Goal: Complete application form: Complete application form

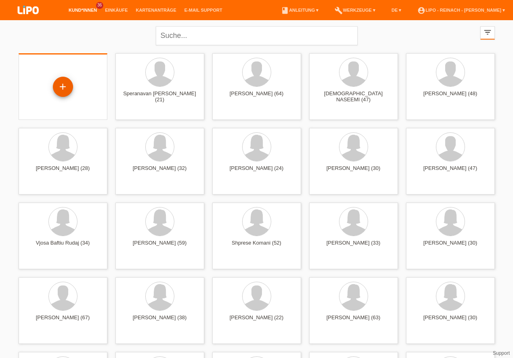
click at [66, 86] on div "+" at bounding box center [62, 87] width 19 height 14
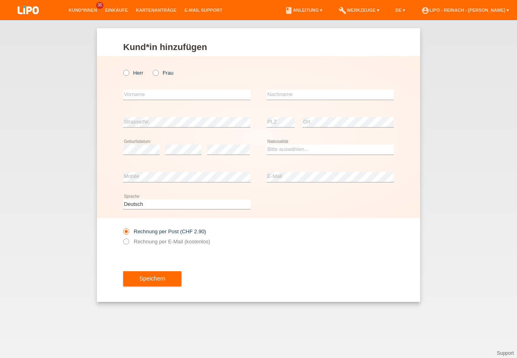
click at [122, 72] on div "Herr Frau error Vorname error" at bounding box center [258, 137] width 323 height 162
click at [122, 69] on icon at bounding box center [122, 69] width 0 height 0
click at [127, 75] on input "Herr" at bounding box center [125, 72] width 5 height 5
radio input "true"
click at [138, 93] on input "text" at bounding box center [186, 95] width 127 height 10
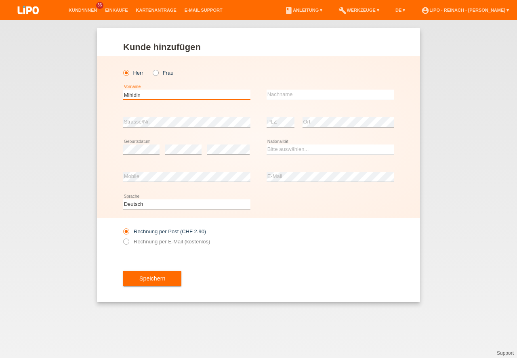
type input "Mihidin"
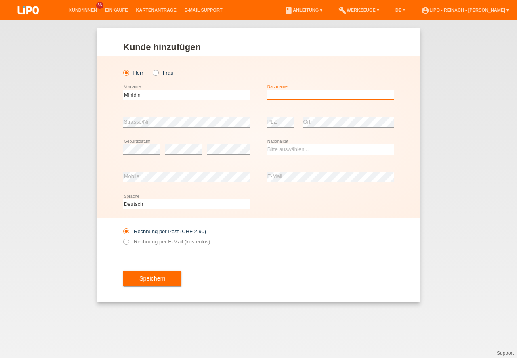
click at [278, 94] on input "text" at bounding box center [329, 95] width 127 height 10
type input "Tahiri"
click at [142, 144] on div "error Geburtsdatum" at bounding box center [141, 149] width 36 height 27
click at [278, 148] on select "Bitte auswählen... Schweiz Deutschland Liechtenstein Österreich ------------ Af…" at bounding box center [329, 149] width 127 height 10
select select "CH"
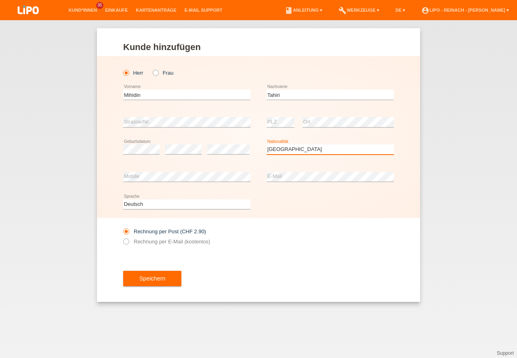
click at [0, 0] on option "Schweiz" at bounding box center [0, 0] width 0 height 0
click at [325, 248] on div "Rechnung per Post (CHF 2.90) Rechnung per E-Mail (kostenlos)" at bounding box center [258, 236] width 270 height 37
click at [122, 237] on icon at bounding box center [122, 237] width 0 height 0
click at [125, 243] on input "Rechnung per E-Mail (kostenlos)" at bounding box center [125, 244] width 5 height 10
radio input "true"
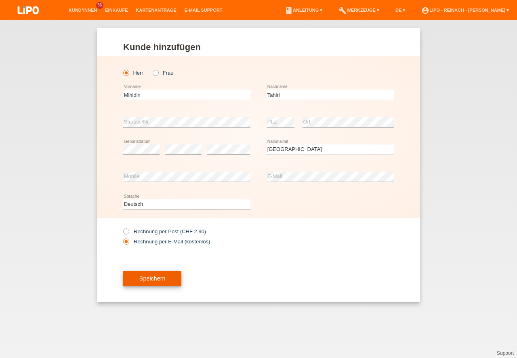
click at [152, 278] on button "Speichern" at bounding box center [152, 278] width 58 height 15
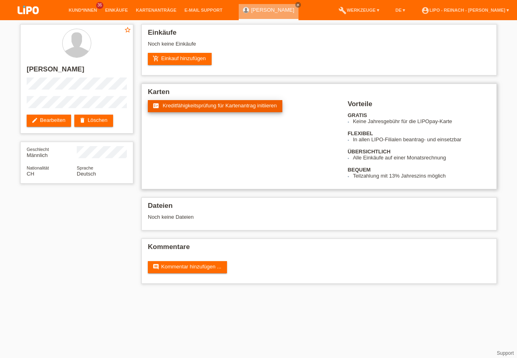
click at [200, 108] on span "Kreditfähigkeitsprüfung für Kartenantrag initiieren" at bounding box center [220, 106] width 114 height 6
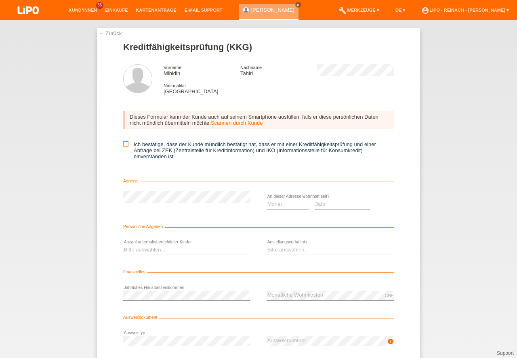
click at [125, 145] on icon at bounding box center [125, 143] width 5 height 5
click at [125, 145] on input "Ich bestätige, dass der Kunde mündlich bestätigt hat, dass er mit einer Kreditf…" at bounding box center [125, 143] width 5 height 5
checkbox input "true"
click at [278, 205] on select "Monat 01 02 03 04 05 06 07 08 09 10" at bounding box center [287, 204] width 42 height 10
select select "08"
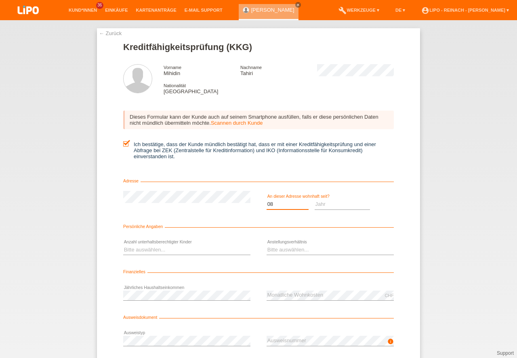
click at [0, 0] on option "08" at bounding box center [0, 0] width 0 height 0
click at [327, 200] on select "Jahr 2025 2024 2023 2022 2021 2020 2019 2018 2017 2016 2015 2014 2013 2012 2011…" at bounding box center [342, 204] width 56 height 10
select select "2024"
click at [0, 0] on option "2024" at bounding box center [0, 0] width 0 height 0
click at [148, 248] on select "Bitte auswählen... 0 1 2 3 4 5 6 7 8 9" at bounding box center [186, 250] width 127 height 10
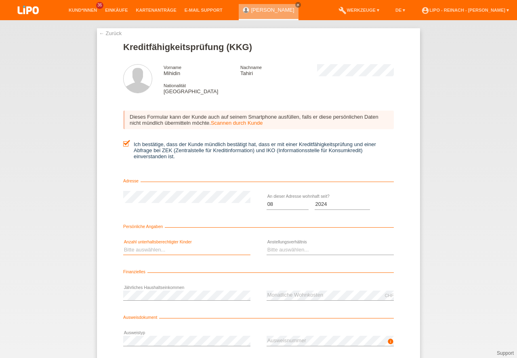
select select "4"
click at [0, 0] on option "4" at bounding box center [0, 0] width 0 height 0
click at [283, 239] on div "Bitte auswählen... Unbefristet Befristet Lehrling/Student Pensioniert Nicht arb…" at bounding box center [329, 250] width 127 height 27
click at [274, 249] on select "Bitte auswählen... Unbefristet Befristet Lehrling/Student Pensioniert Nicht arb…" at bounding box center [329, 250] width 127 height 10
select select "UNLIMITED"
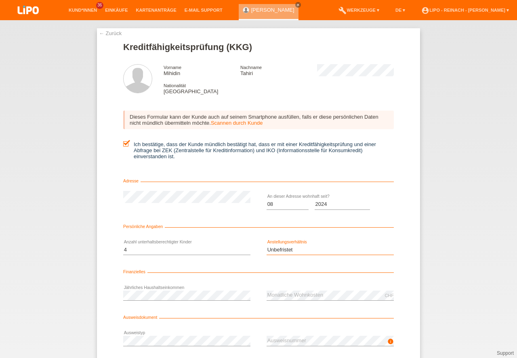
click at [0, 0] on option "Unbefristet" at bounding box center [0, 0] width 0 height 0
click at [140, 247] on select "Bitte auswählen... 0 1 2 3 4 5 6 7 8 9" at bounding box center [186, 250] width 127 height 10
click at [0, 0] on option "4" at bounding box center [0, 0] width 0 height 0
click at [464, 303] on div "← Zurück Kreditfähigkeitsprüfung (KKG) Vorname Mihidin Nachname Tahiri National…" at bounding box center [258, 189] width 517 height 338
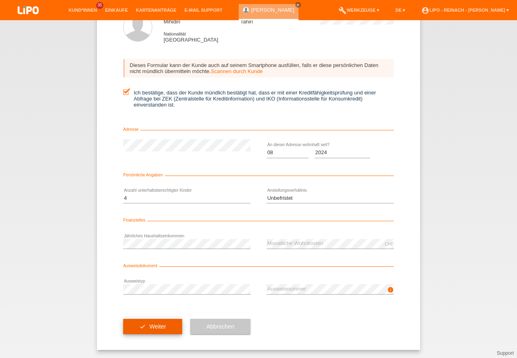
click at [156, 326] on button "check Weiter" at bounding box center [152, 326] width 59 height 15
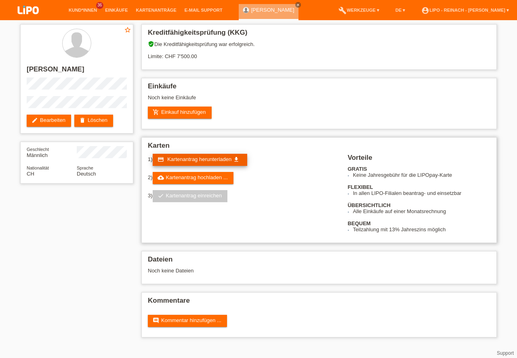
click at [188, 157] on span "Kartenantrag herunterladen" at bounding box center [199, 159] width 64 height 6
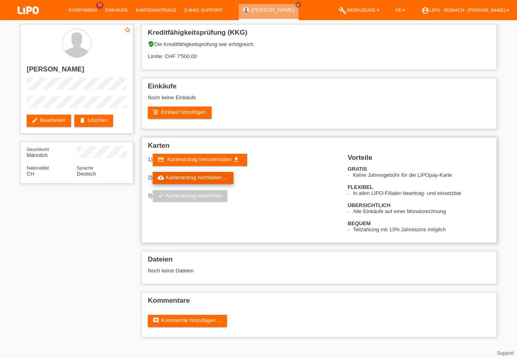
click at [193, 178] on link "cloud_upload Kartenantrag hochladen ..." at bounding box center [193, 178] width 81 height 12
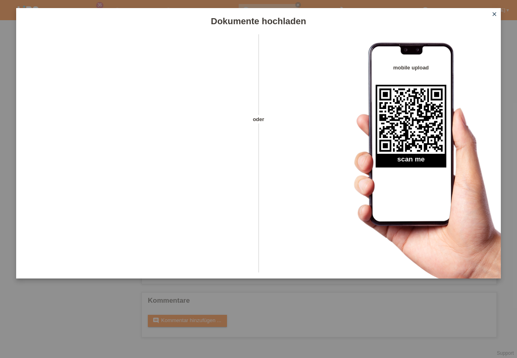
click at [495, 15] on icon "close" at bounding box center [494, 14] width 6 height 6
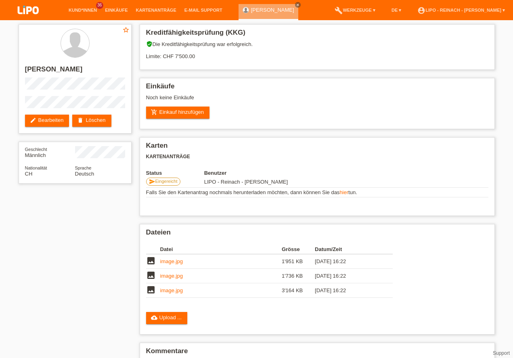
click at [28, 11] on img at bounding box center [28, 10] width 40 height 21
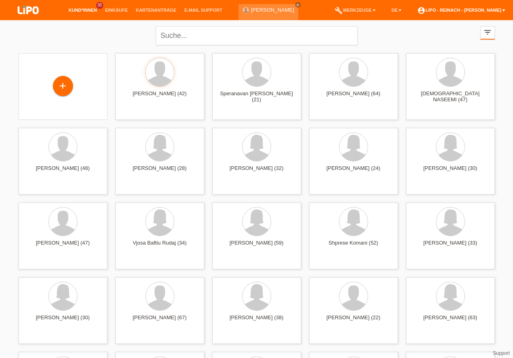
click at [480, 9] on link "account_circle LIPO - Reinach - Thomas Bauer ▾" at bounding box center [461, 10] width 96 height 5
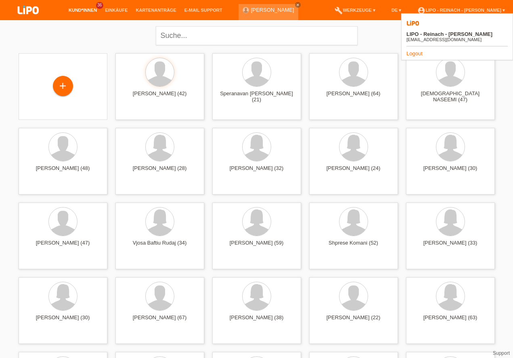
click at [415, 50] on link "Logout" at bounding box center [414, 53] width 16 height 6
